Goal: Task Accomplishment & Management: Manage account settings

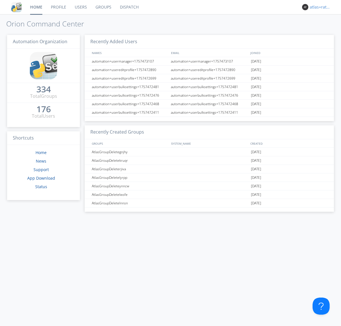
click at [319, 7] on div "atlas+ratelimit" at bounding box center [320, 7] width 21 height 6
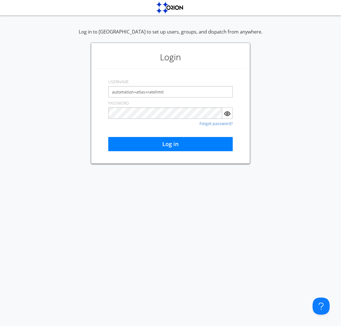
type input "automation+atlas+ratelimit"
click at [171, 144] on button "Log in" at bounding box center [170, 144] width 125 height 14
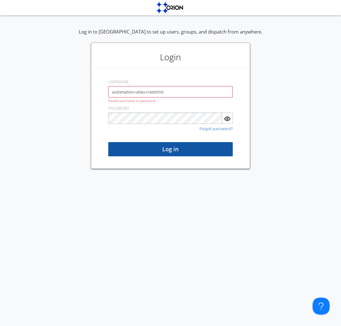
click at [171, 149] on button "Log in" at bounding box center [170, 149] width 125 height 14
